Goal: Task Accomplishment & Management: Manage account settings

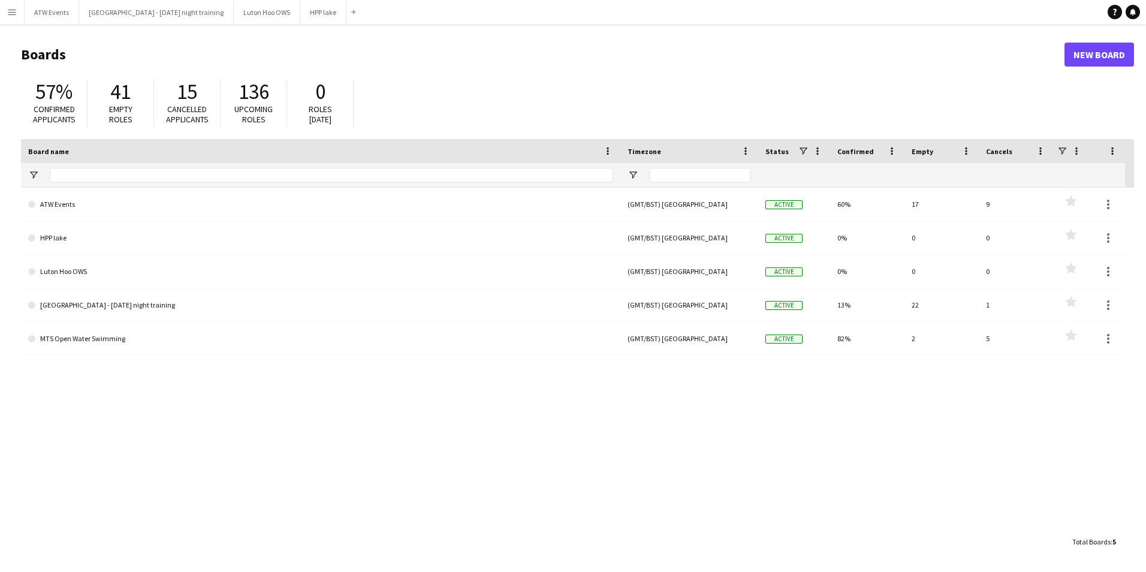
click at [313, 191] on link "ATW Events" at bounding box center [320, 205] width 585 height 34
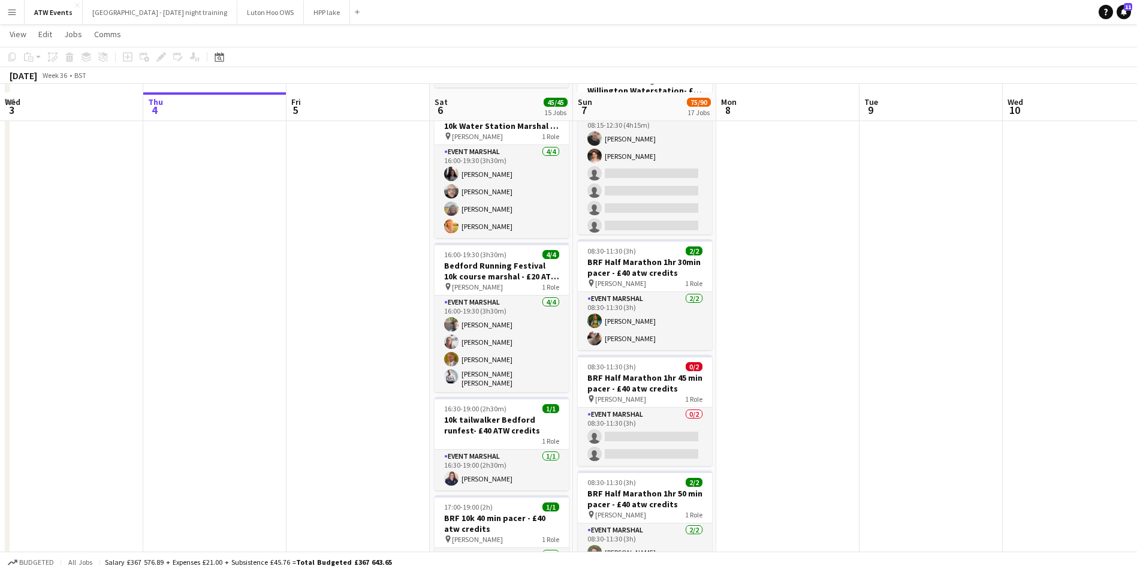
scroll to position [974, 0]
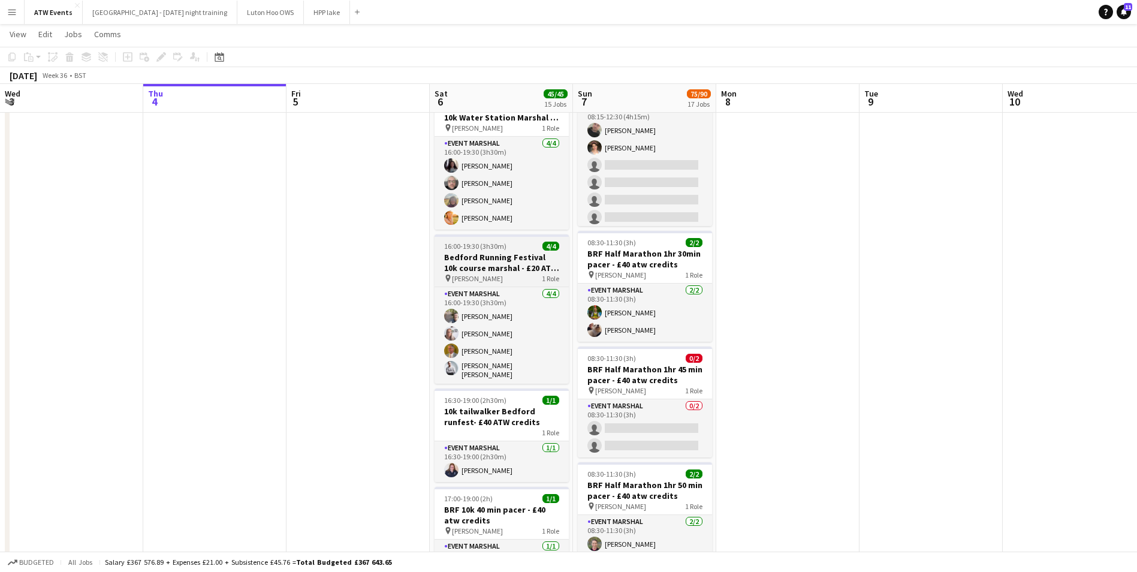
click at [499, 258] on h3 "Bedford Running Festival 10k course marshal - £20 ATW credits per hour" at bounding box center [502, 263] width 134 height 22
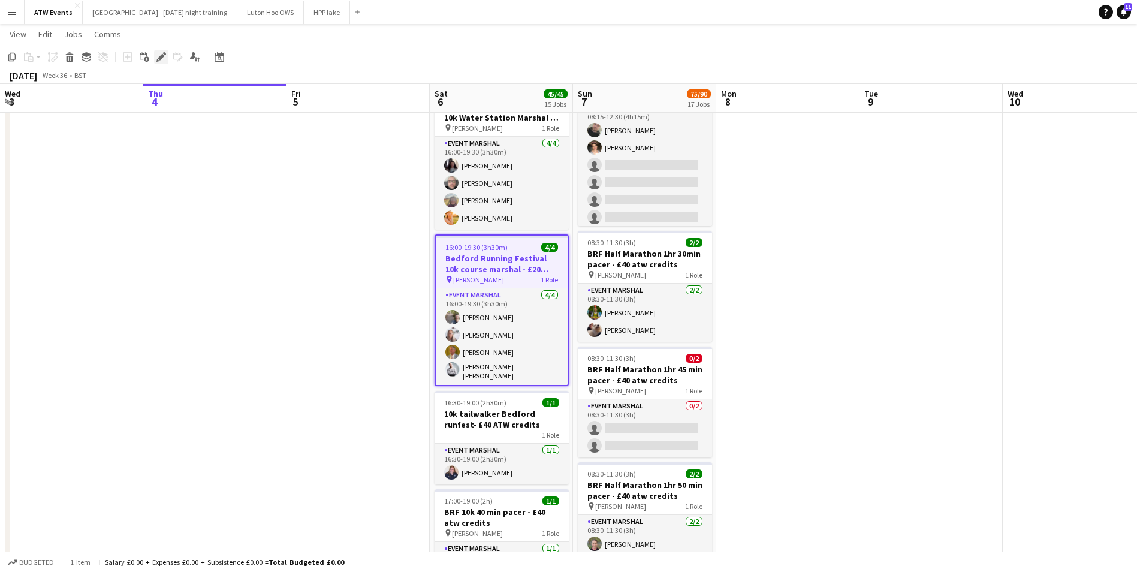
click at [159, 61] on icon at bounding box center [157, 60] width 3 height 3
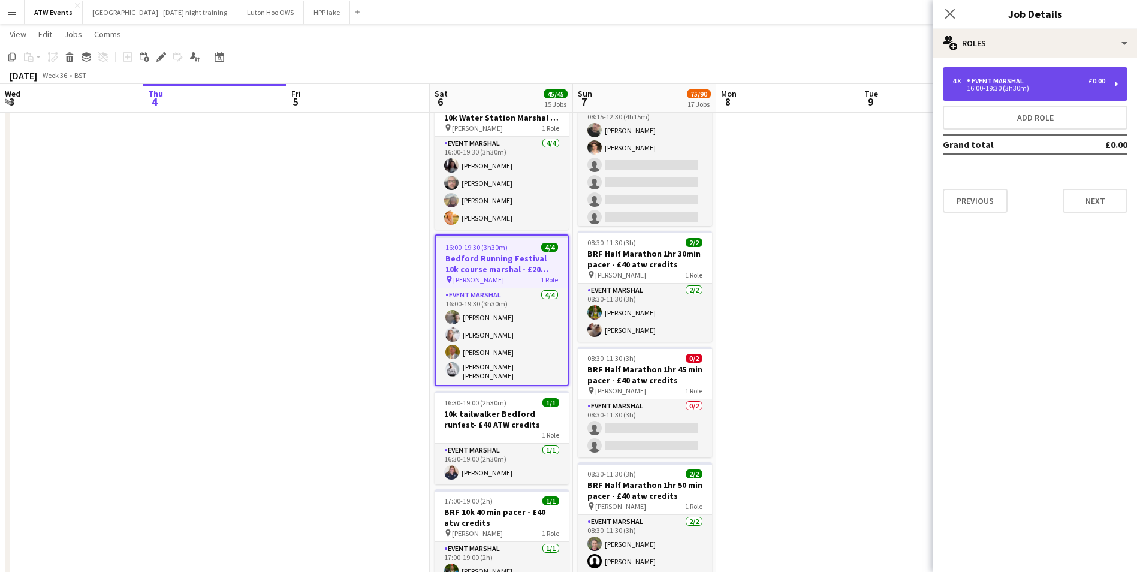
click at [1118, 76] on div "4 x Event Marshal £0.00 16:00-19:30 (3h30m)" at bounding box center [1035, 84] width 185 height 34
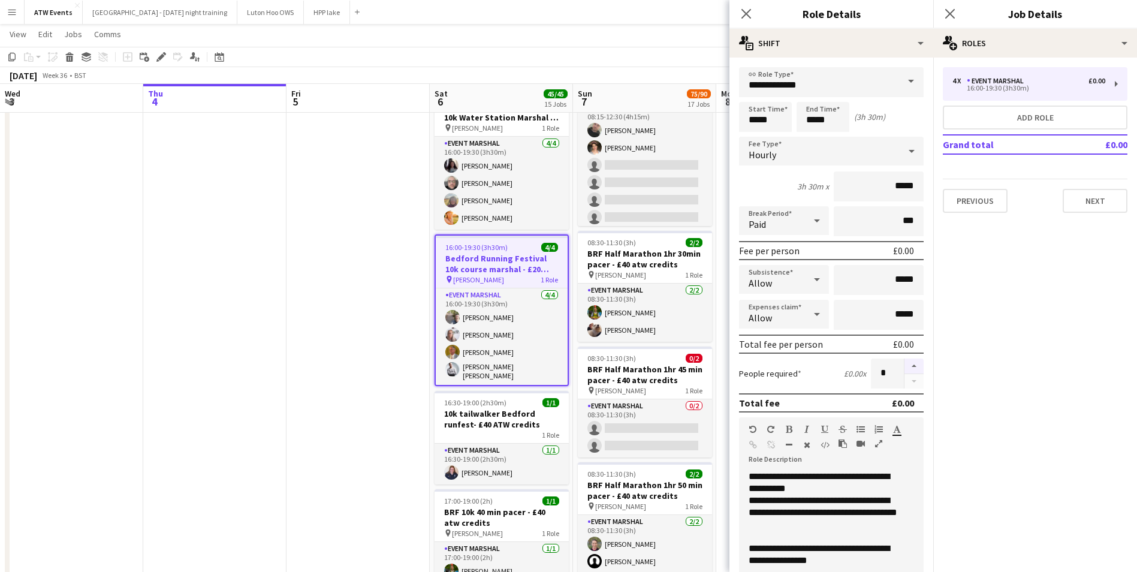
click at [911, 370] on button "button" at bounding box center [914, 367] width 19 height 16
type input "*"
click at [747, 18] on icon "Close pop-in" at bounding box center [746, 13] width 11 height 11
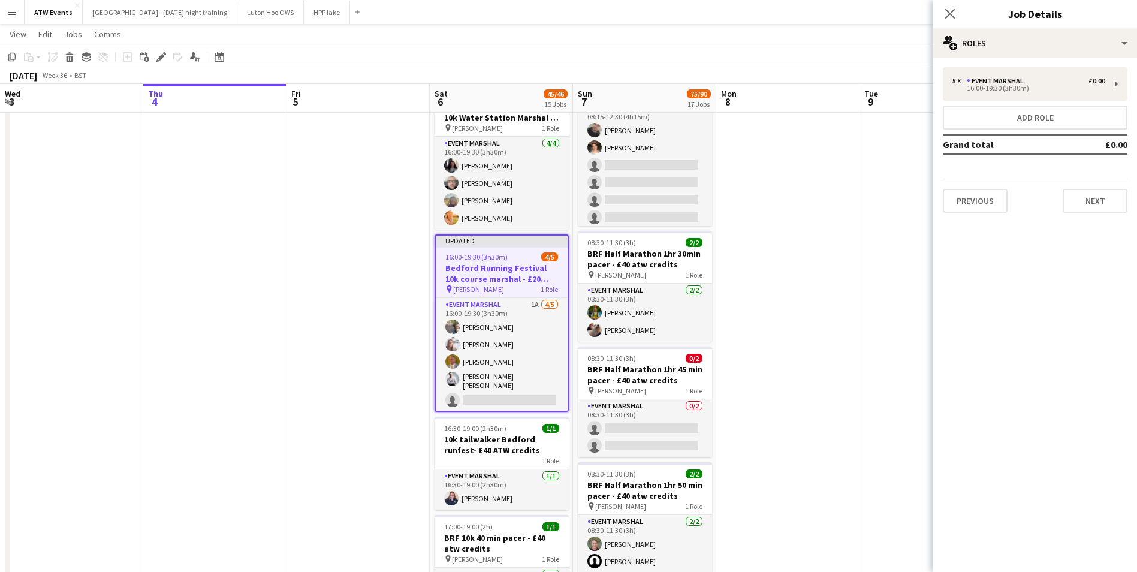
click at [292, 256] on app-date-cell at bounding box center [358, 296] width 143 height 2270
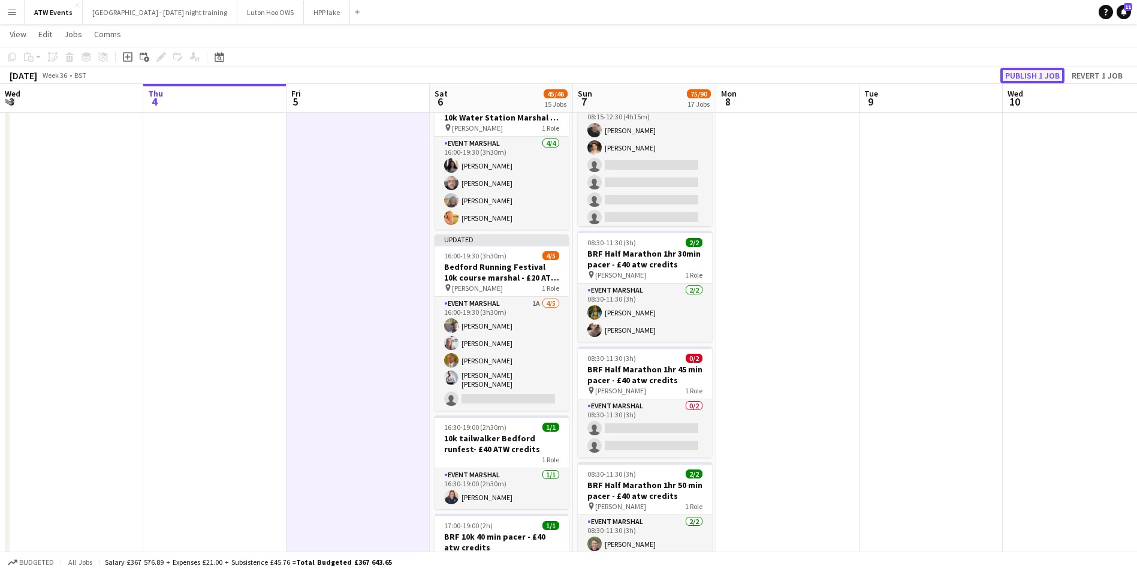
click at [1031, 75] on button "Publish 1 job" at bounding box center [1033, 76] width 64 height 16
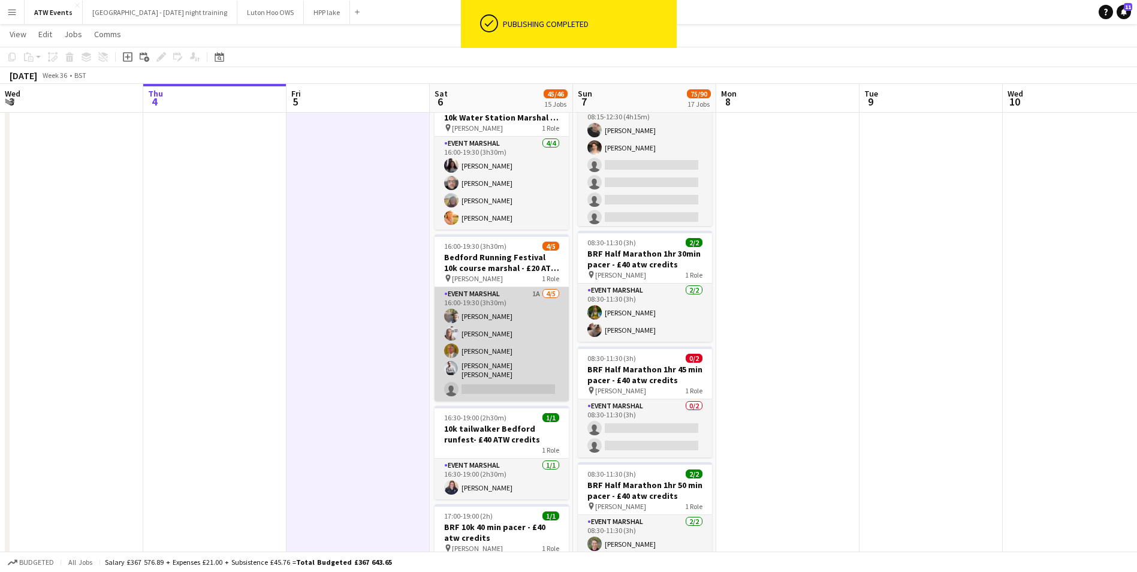
click at [528, 384] on app-card-role "Event Marshal 1A [DATE] 16:00-19:30 (3h30m) [PERSON_NAME] [PERSON_NAME] [PERSON…" at bounding box center [502, 344] width 134 height 114
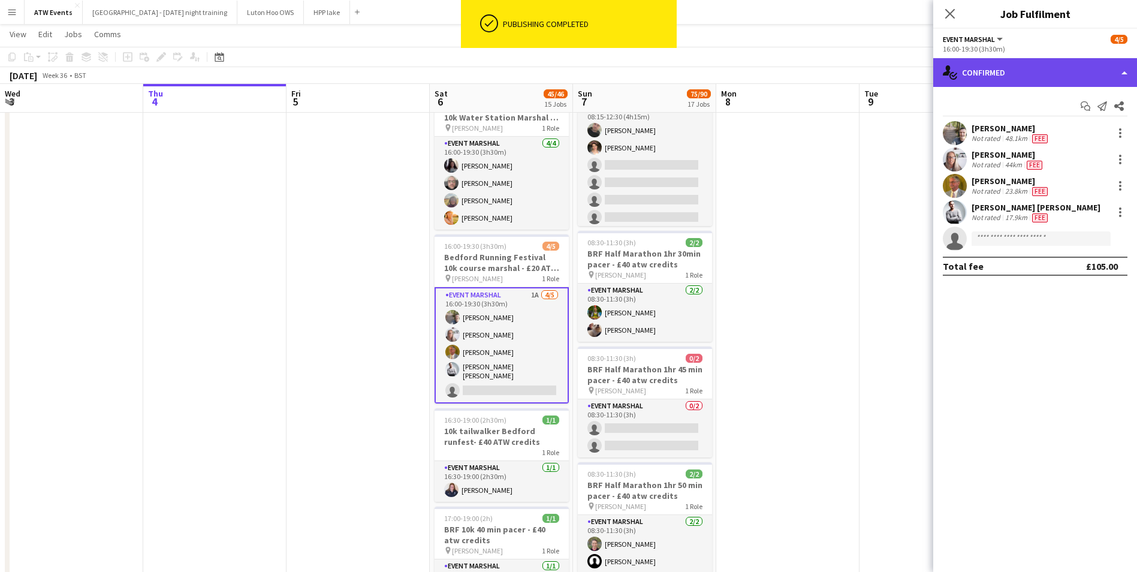
click at [1031, 80] on div "single-neutral-actions-check-2 Confirmed" at bounding box center [1036, 72] width 204 height 29
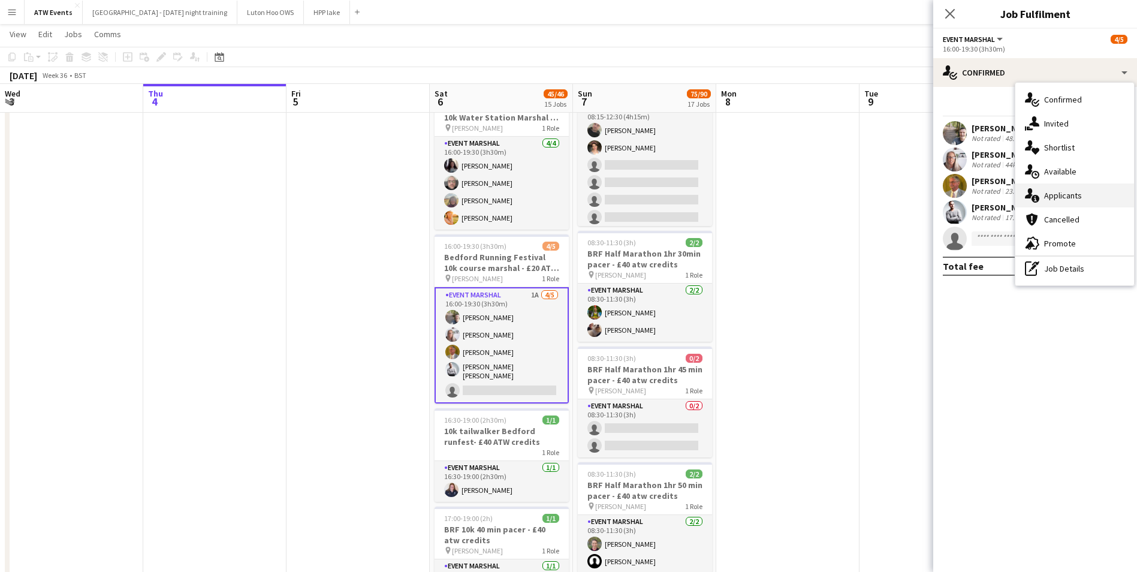
click at [1053, 194] on span "Applicants" at bounding box center [1064, 195] width 38 height 11
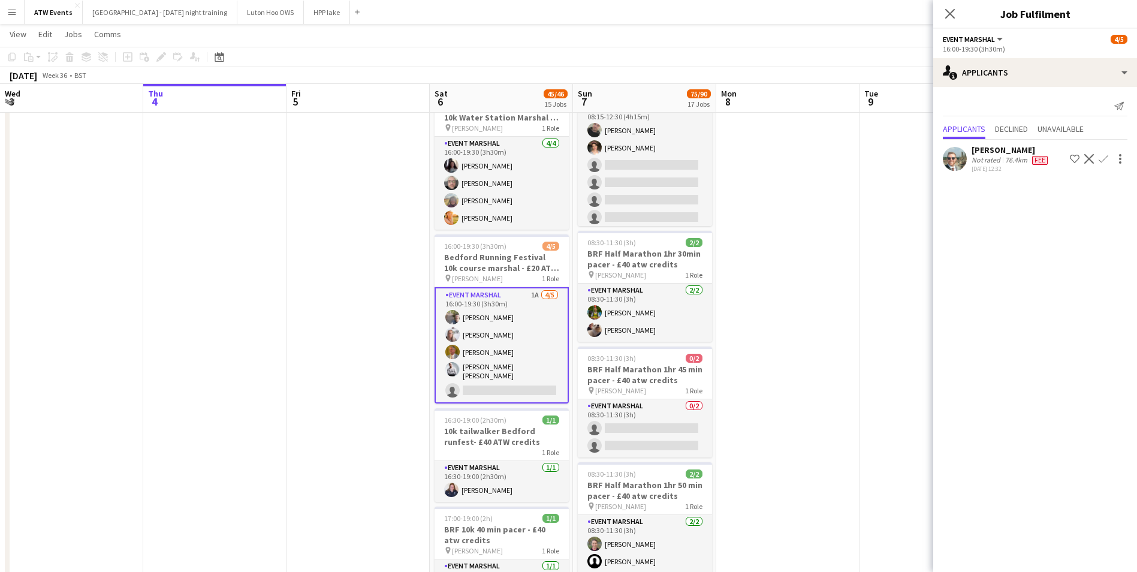
click at [1100, 157] on app-icon "Confirm" at bounding box center [1104, 159] width 10 height 10
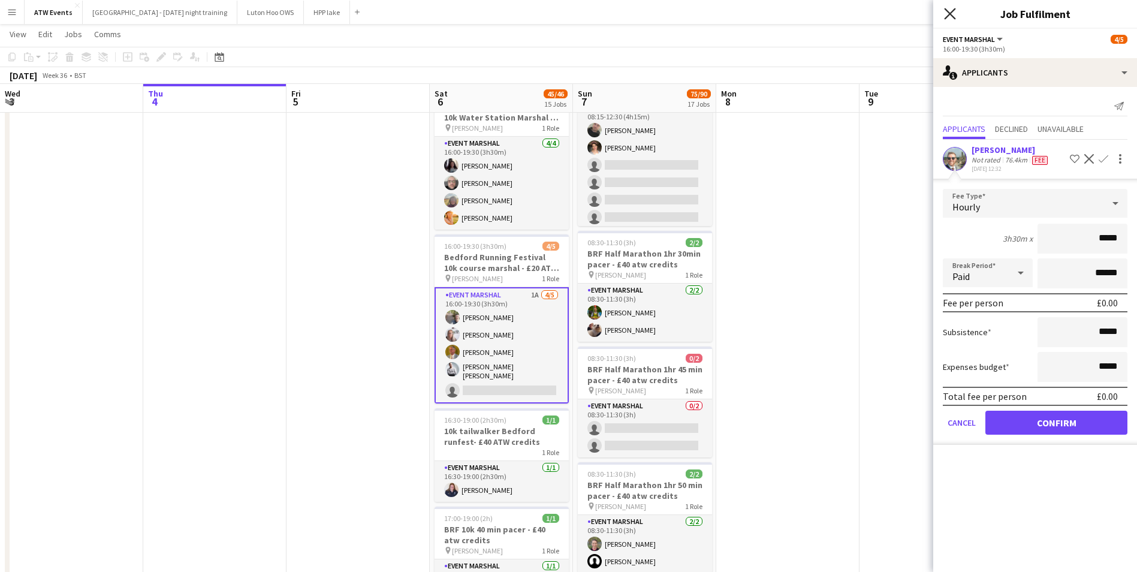
click at [951, 14] on icon at bounding box center [949, 13] width 11 height 11
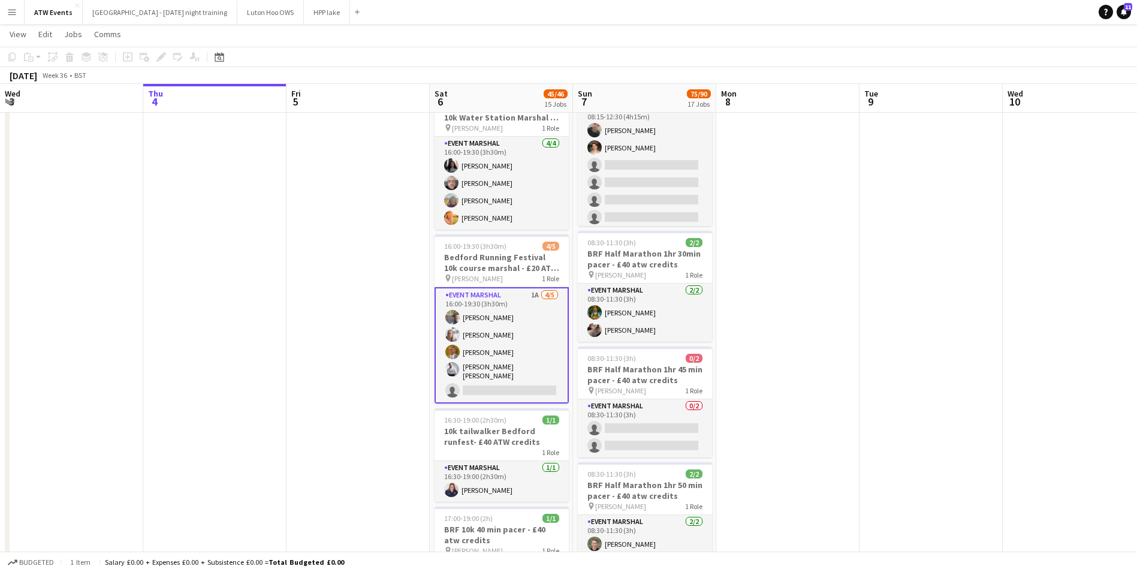
click at [843, 209] on app-date-cell at bounding box center [788, 296] width 143 height 2270
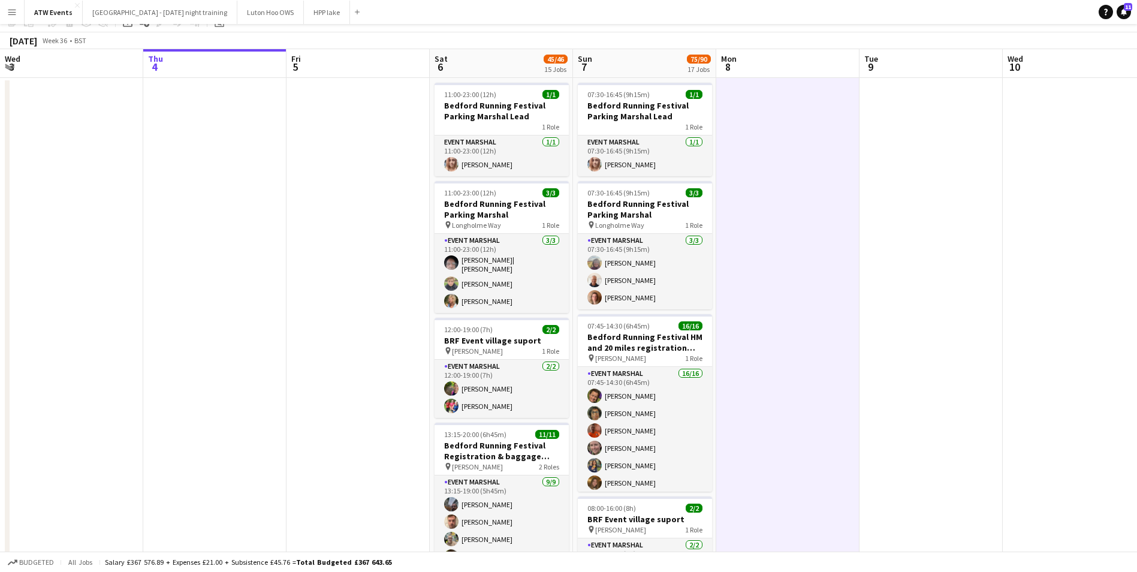
scroll to position [0, 0]
